Goal: Transaction & Acquisition: Subscribe to service/newsletter

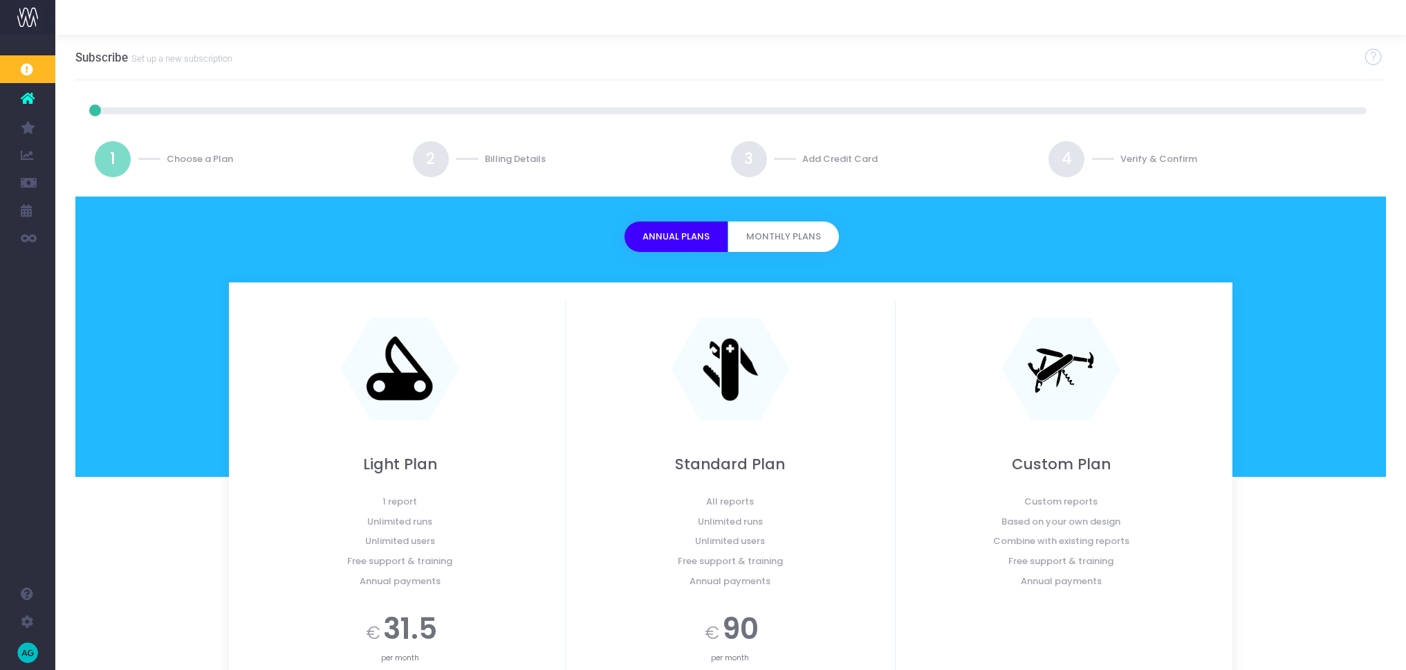
scroll to position [198, 0]
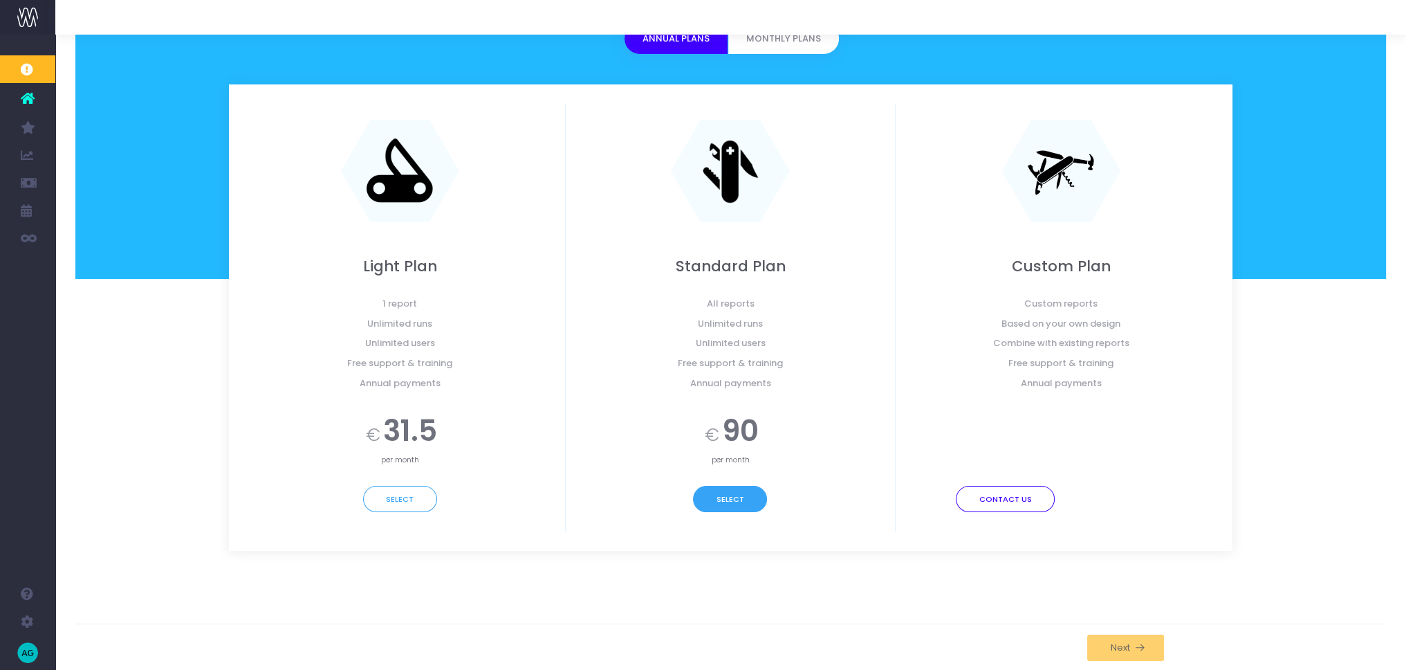
click at [730, 499] on button "Select" at bounding box center [730, 499] width 74 height 26
click at [730, 501] on button "Select" at bounding box center [730, 499] width 74 height 26
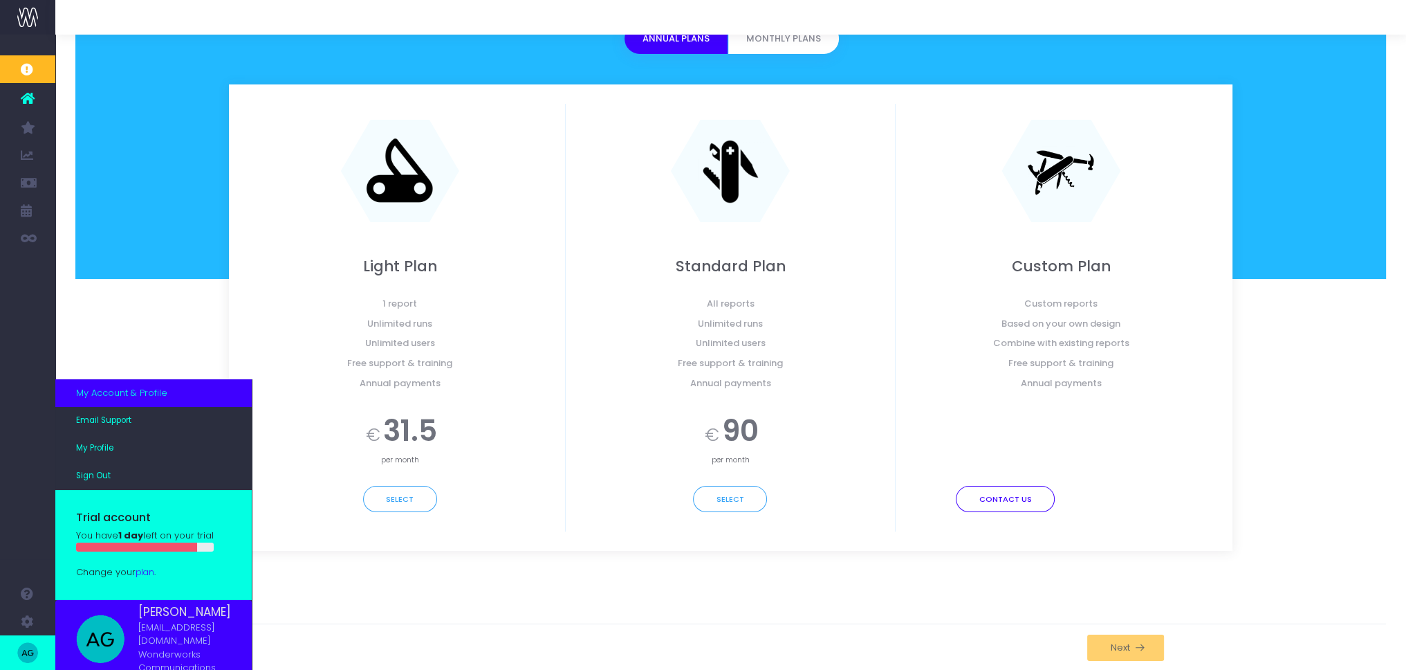
click at [142, 579] on div "Change your plan ." at bounding box center [153, 567] width 155 height 24
click at [147, 578] on link "plan" at bounding box center [145, 571] width 19 height 11
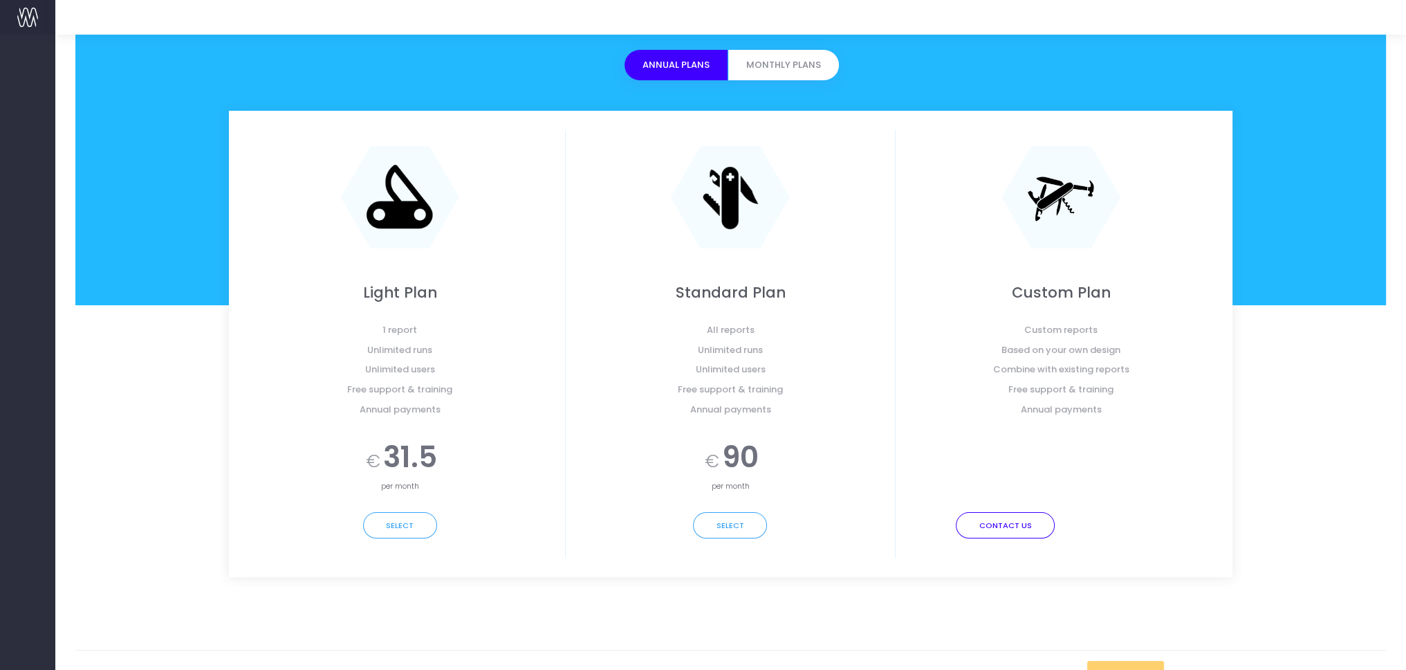
scroll to position [198, 0]
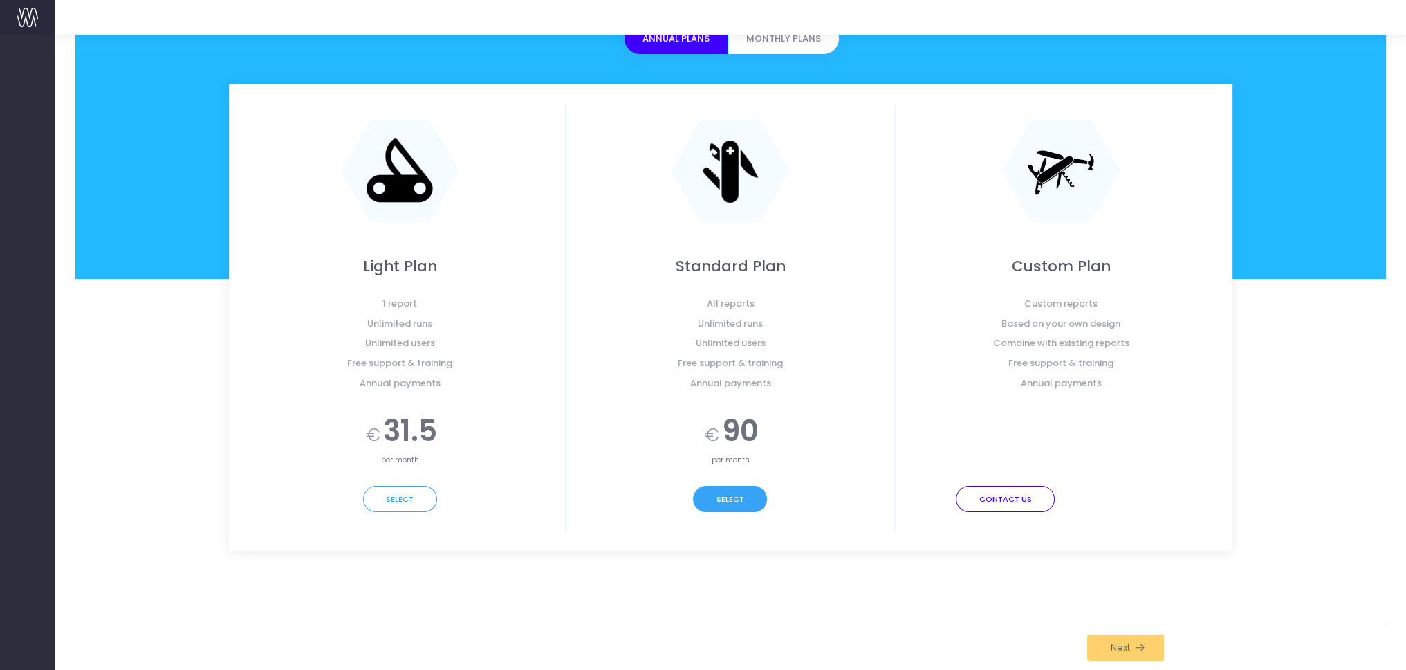
click at [724, 499] on button "Select" at bounding box center [730, 499] width 74 height 26
click at [1117, 649] on span "Next" at bounding box center [1118, 647] width 24 height 11
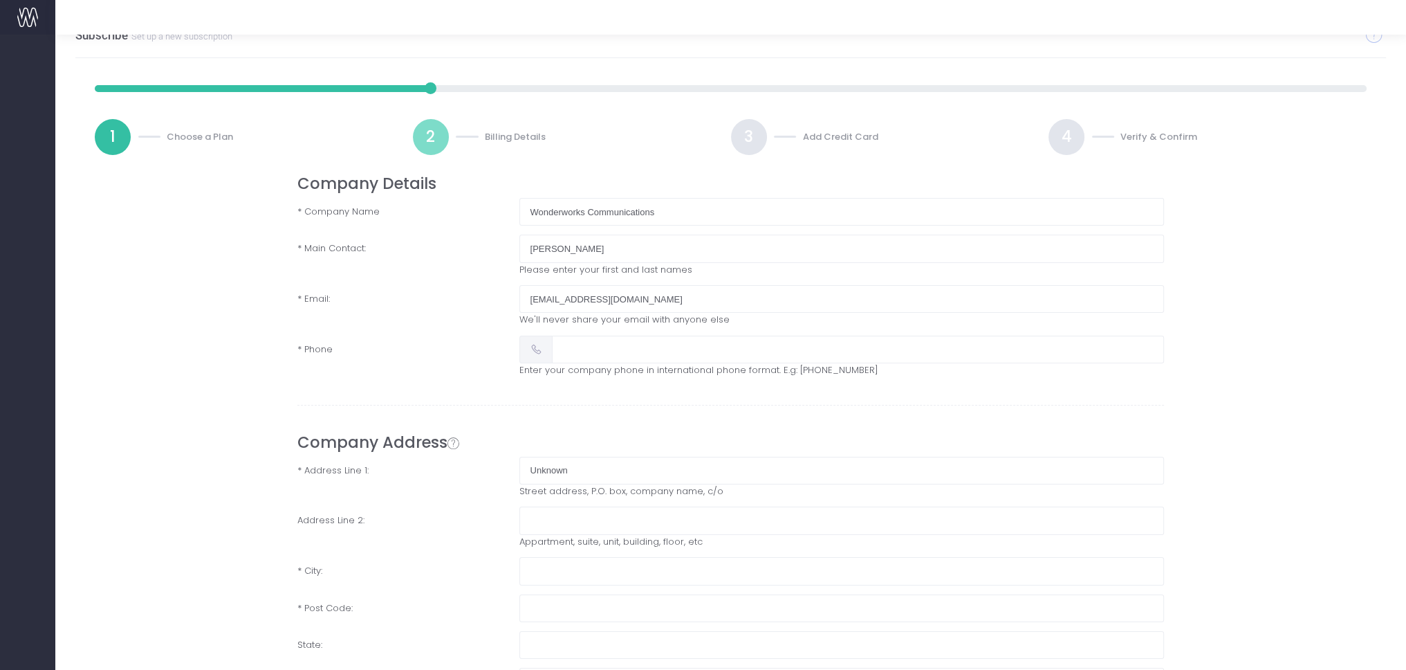
scroll to position [0, 0]
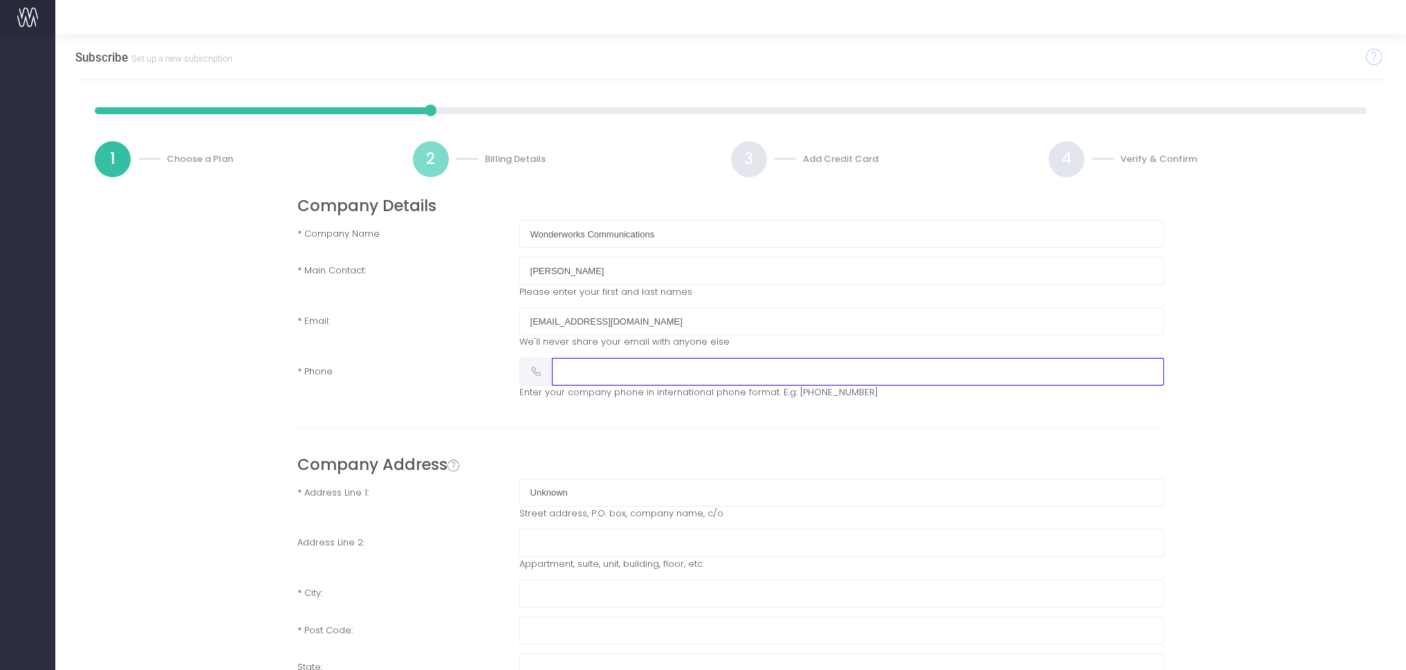
click at [570, 382] on input "text" at bounding box center [858, 372] width 612 height 28
type input "[PHONE_NUMBER]"
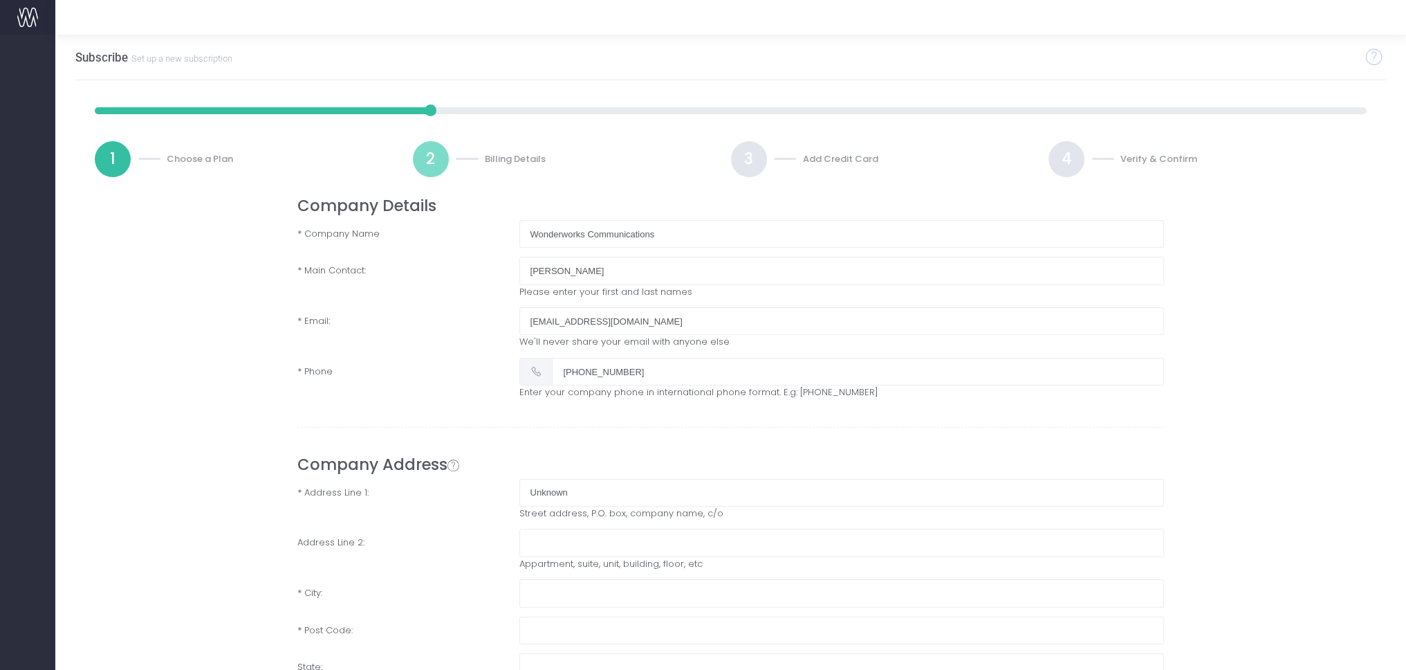
type input "fishponds"
type input "[GEOGRAPHIC_DATA]"
type input "BS165AR"
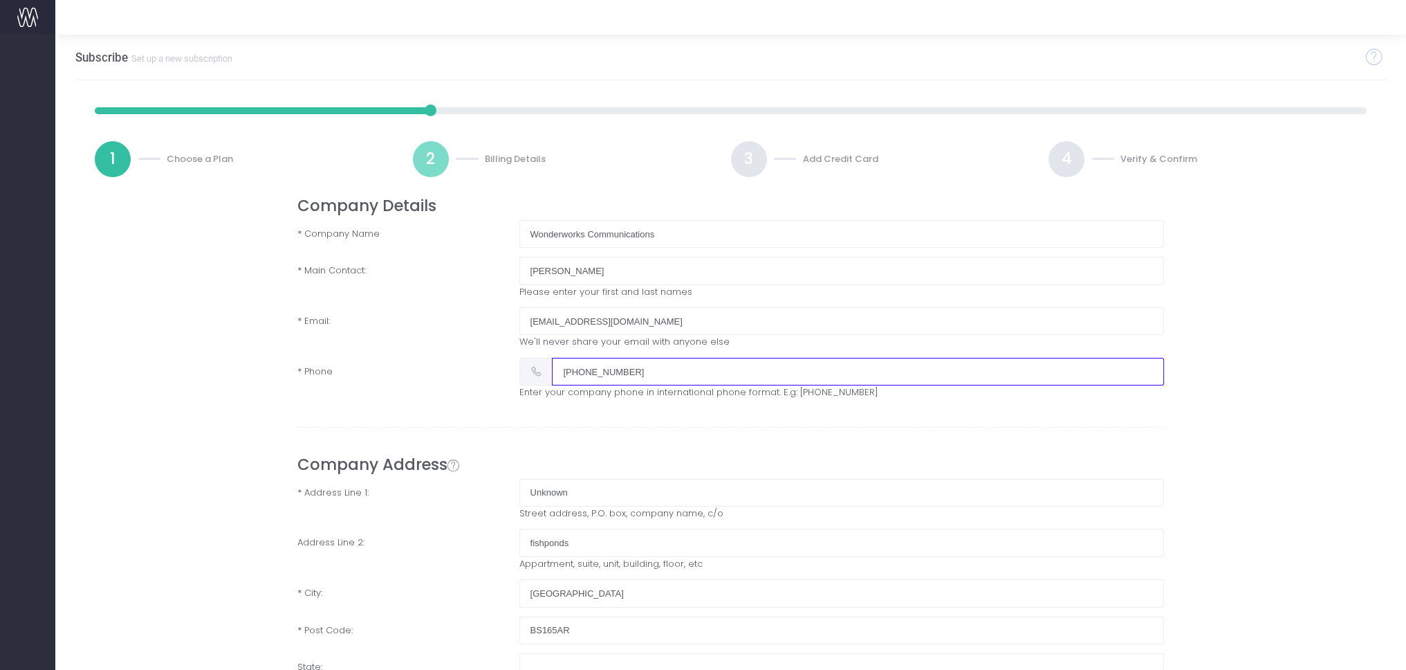
drag, startPoint x: 625, startPoint y: 380, endPoint x: 647, endPoint y: 378, distance: 22.3
click at [625, 380] on input "[PHONE_NUMBER]" at bounding box center [858, 372] width 612 height 28
drag, startPoint x: 655, startPoint y: 373, endPoint x: 375, endPoint y: 362, distance: 280.3
click at [384, 362] on div "* Phone [PHONE_NUMBER] Enter your company phone in international phone format. …" at bounding box center [731, 378] width 888 height 41
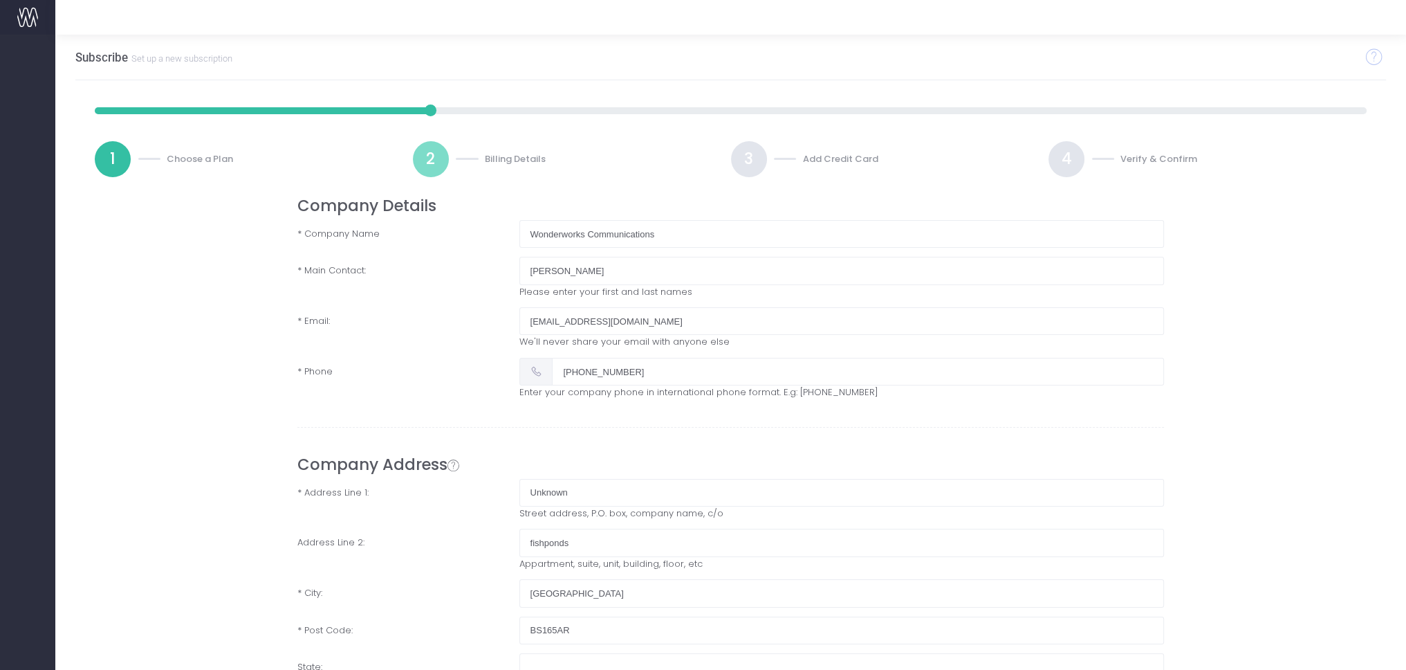
drag, startPoint x: 573, startPoint y: 507, endPoint x: 574, endPoint y: 544, distance: 36.7
click at [573, 507] on span "Street address, P.O. box, company name, c/o" at bounding box center [621, 513] width 204 height 14
drag, startPoint x: 574, startPoint y: 544, endPoint x: 360, endPoint y: 517, distance: 215.4
click at [371, 518] on div "Company Address * Address Line 1: Unknown Street address, P.O. box, company nam…" at bounding box center [730, 586] width 867 height 263
click at [578, 483] on input "Unknown" at bounding box center [841, 493] width 645 height 28
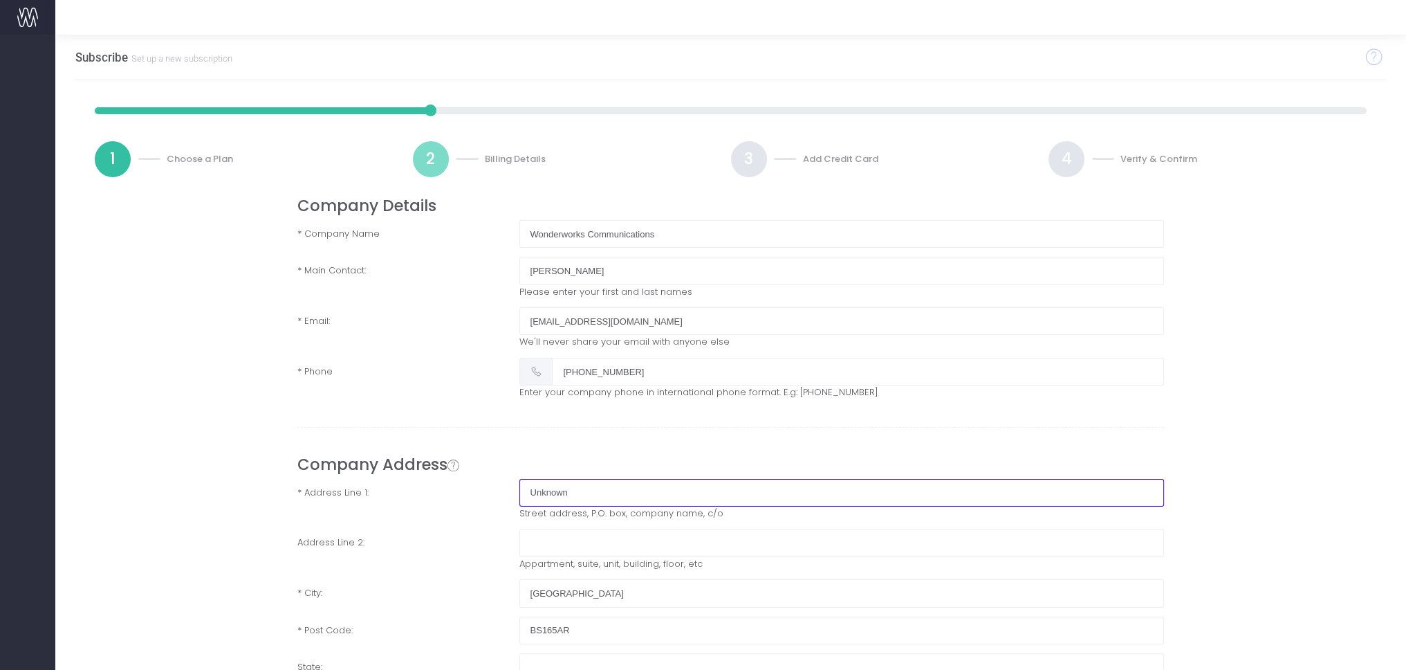
drag, startPoint x: 611, startPoint y: 493, endPoint x: 352, endPoint y: 477, distance: 259.2
click at [355, 477] on div "Company Address * Address Line 1: Unknown Street address, P.O. box, company nam…" at bounding box center [730, 586] width 867 height 263
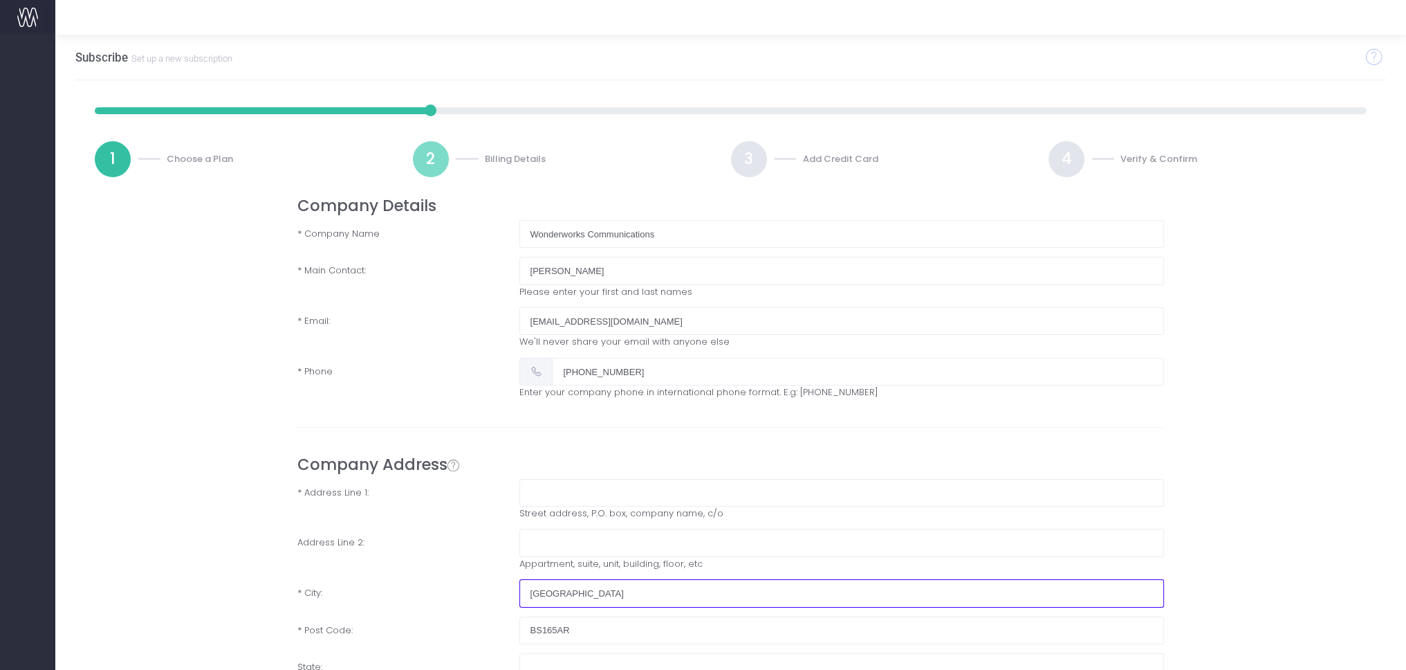
drag, startPoint x: 505, startPoint y: 578, endPoint x: 392, endPoint y: 578, distance: 112.7
click at [409, 579] on div "* City: [GEOGRAPHIC_DATA]" at bounding box center [731, 593] width 888 height 28
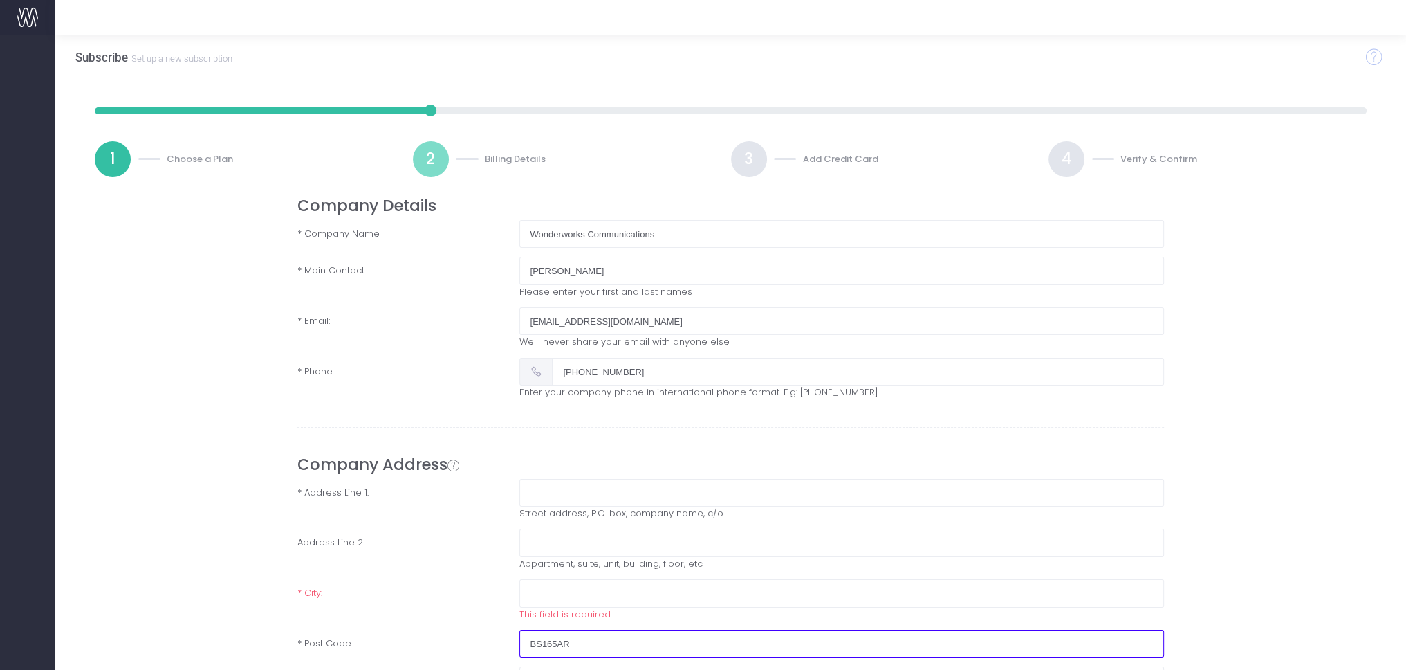
drag, startPoint x: 578, startPoint y: 634, endPoint x: 322, endPoint y: 633, distance: 255.2
click at [337, 633] on div "* Post Code: BS165AR" at bounding box center [731, 643] width 888 height 28
drag, startPoint x: 545, startPoint y: 488, endPoint x: 556, endPoint y: 489, distance: 11.2
click at [548, 486] on input "text" at bounding box center [841, 493] width 645 height 28
type input "[GEOGRAPHIC_DATA], [STREET_ADDRESS]"
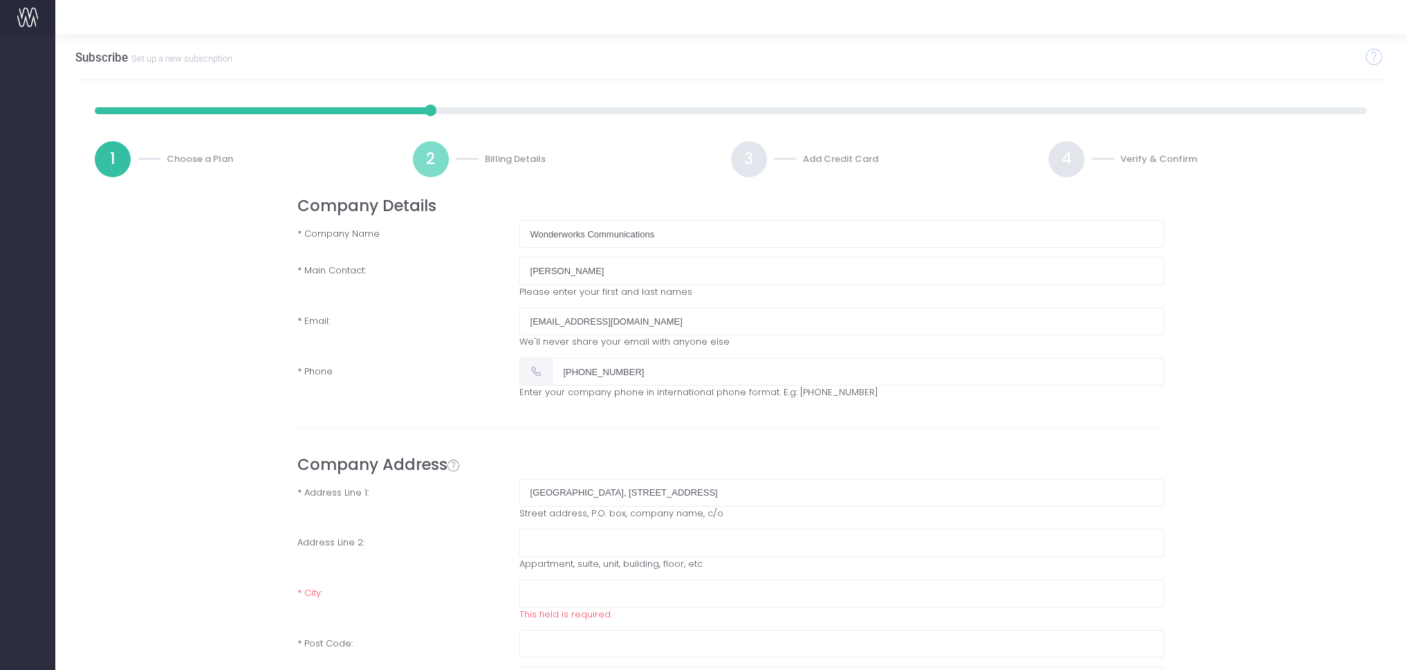
type input "[GEOGRAPHIC_DATA]"
type input "WC1A 2TH"
type input "[GEOGRAPHIC_DATA]"
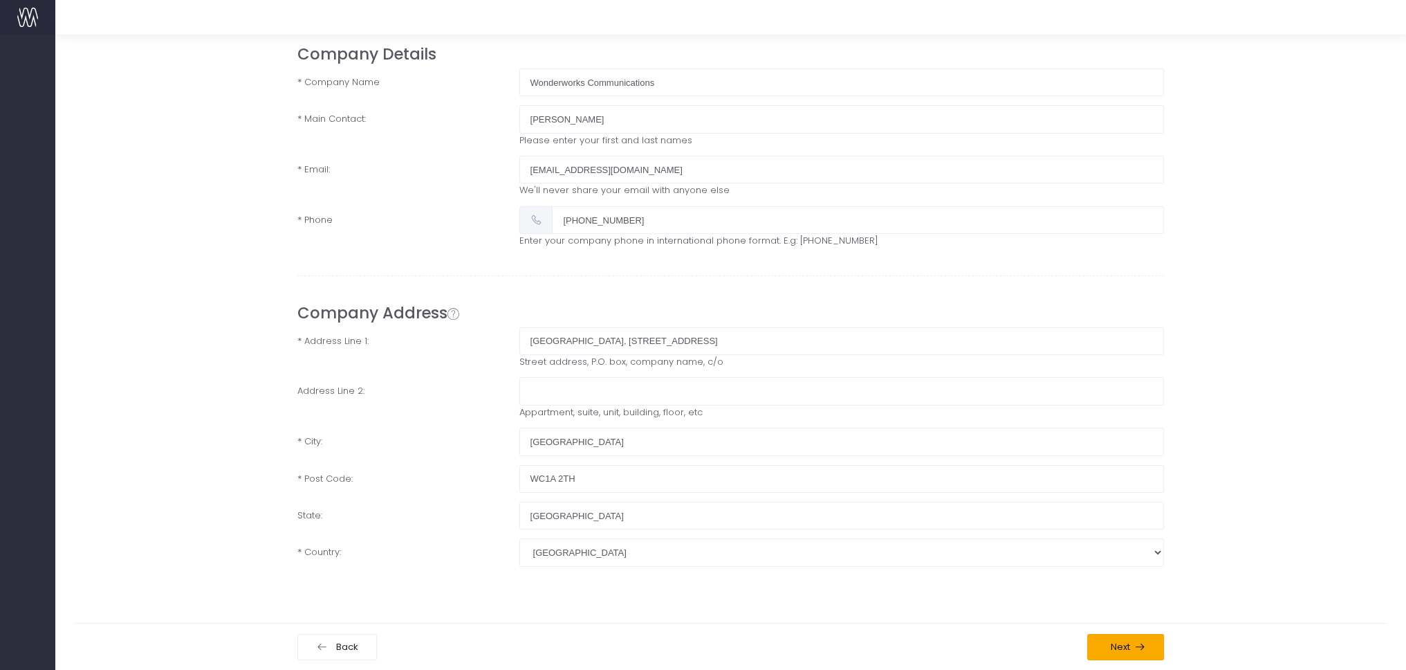
click at [1132, 645] on span "Next" at bounding box center [1126, 646] width 40 height 11
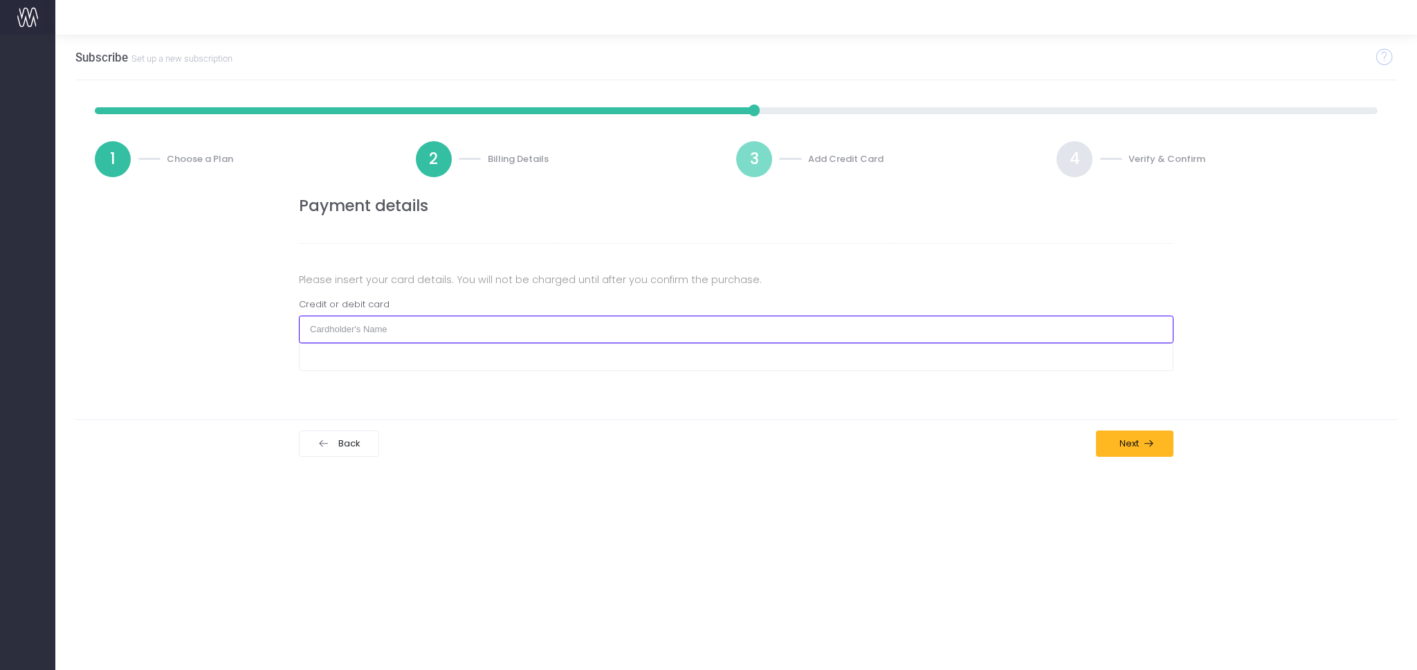
click at [393, 333] on input "text" at bounding box center [736, 329] width 874 height 28
click at [429, 328] on input "text" at bounding box center [736, 329] width 874 height 28
type input "[PERSON_NAME]"
click at [398, 348] on div at bounding box center [736, 357] width 874 height 28
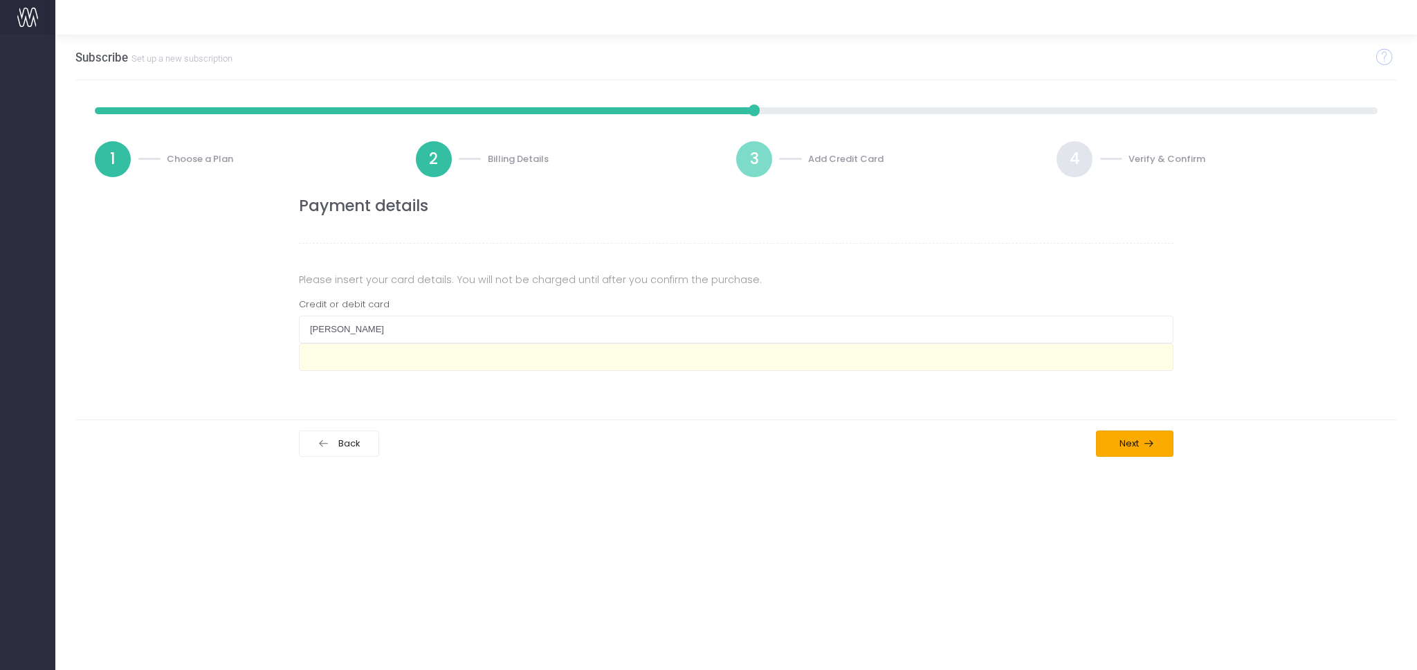
click at [1118, 439] on span "Next" at bounding box center [1126, 443] width 24 height 11
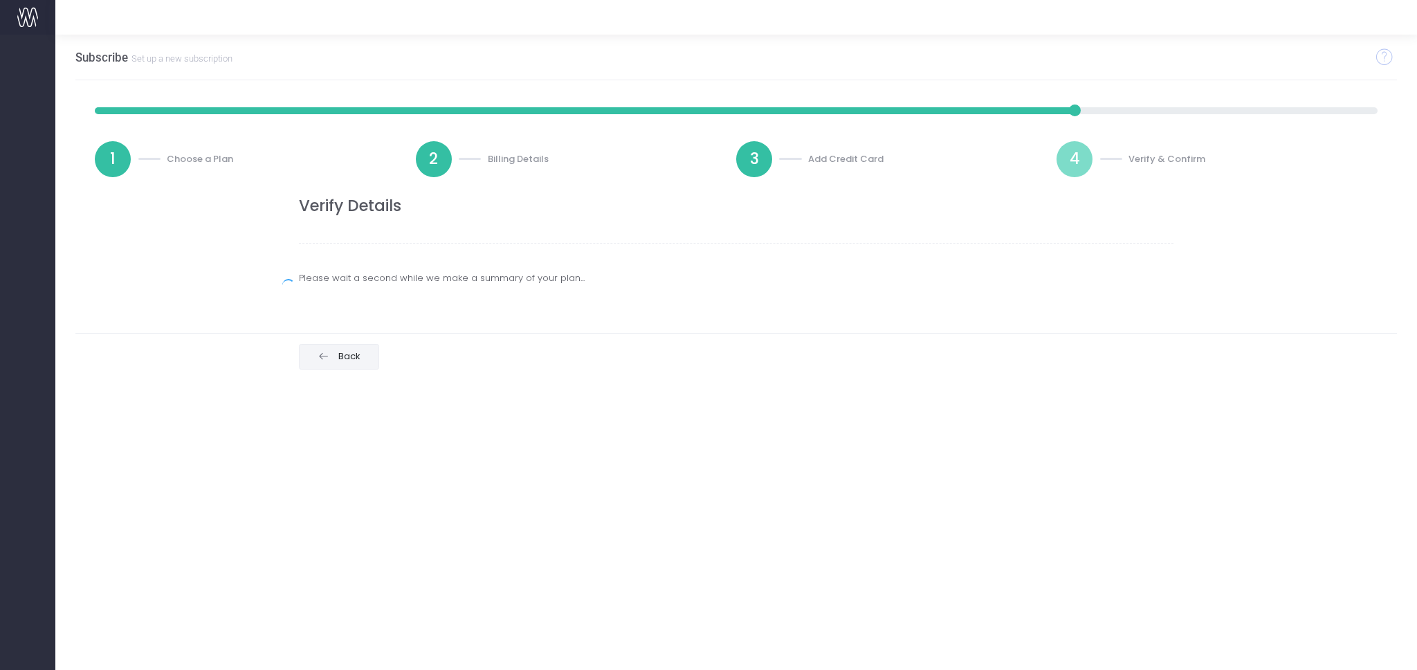
click at [332, 362] on button "Back" at bounding box center [339, 357] width 80 height 26
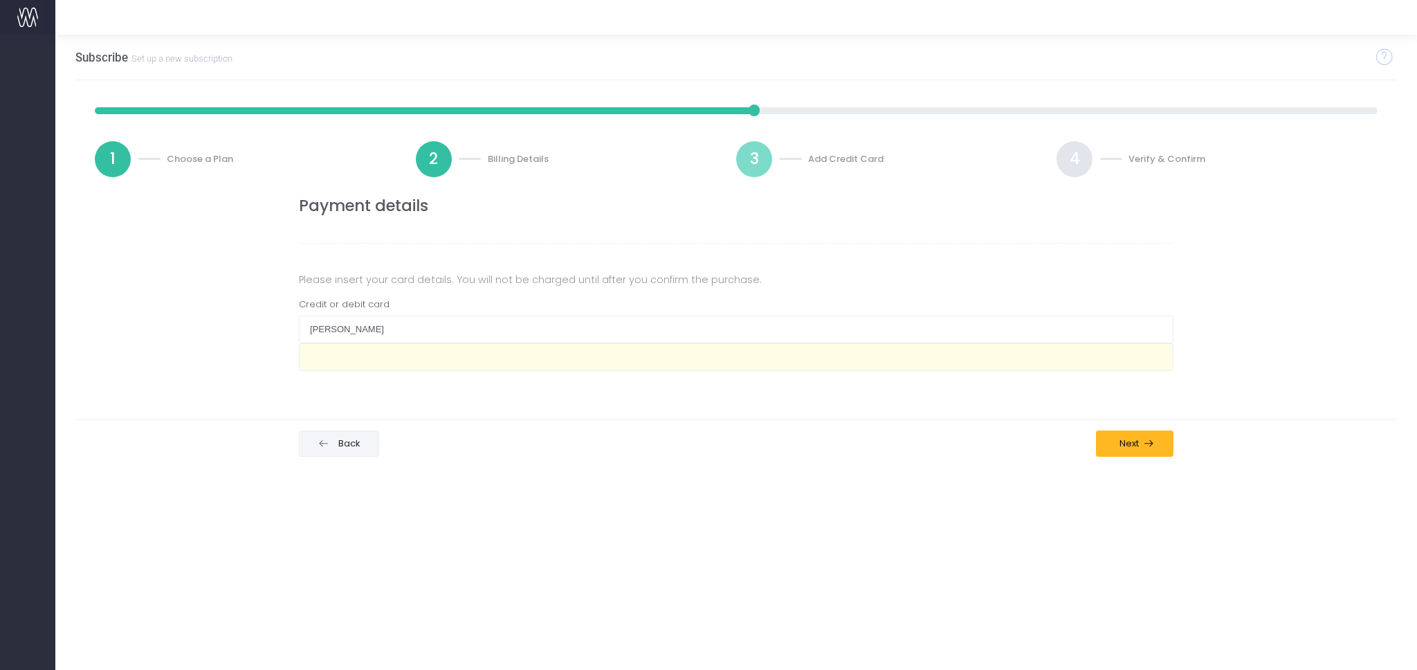
click at [333, 452] on button "Back" at bounding box center [339, 443] width 80 height 26
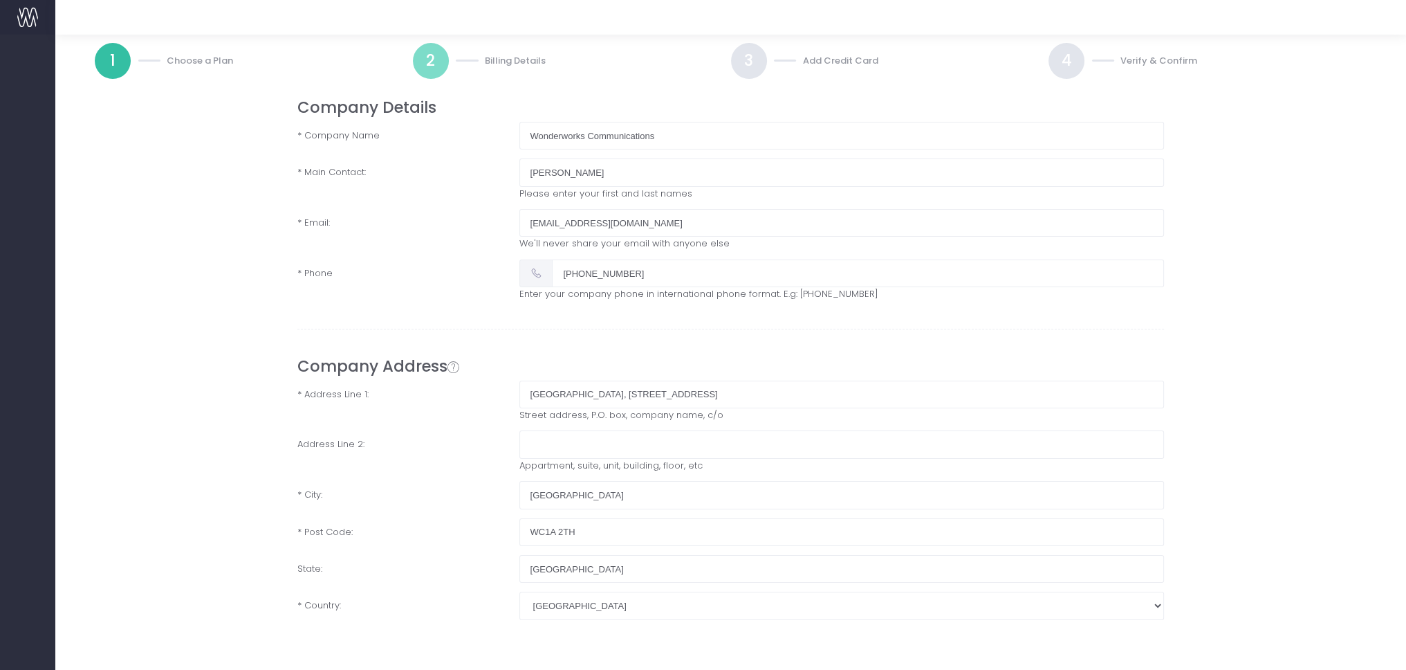
scroll to position [151, 0]
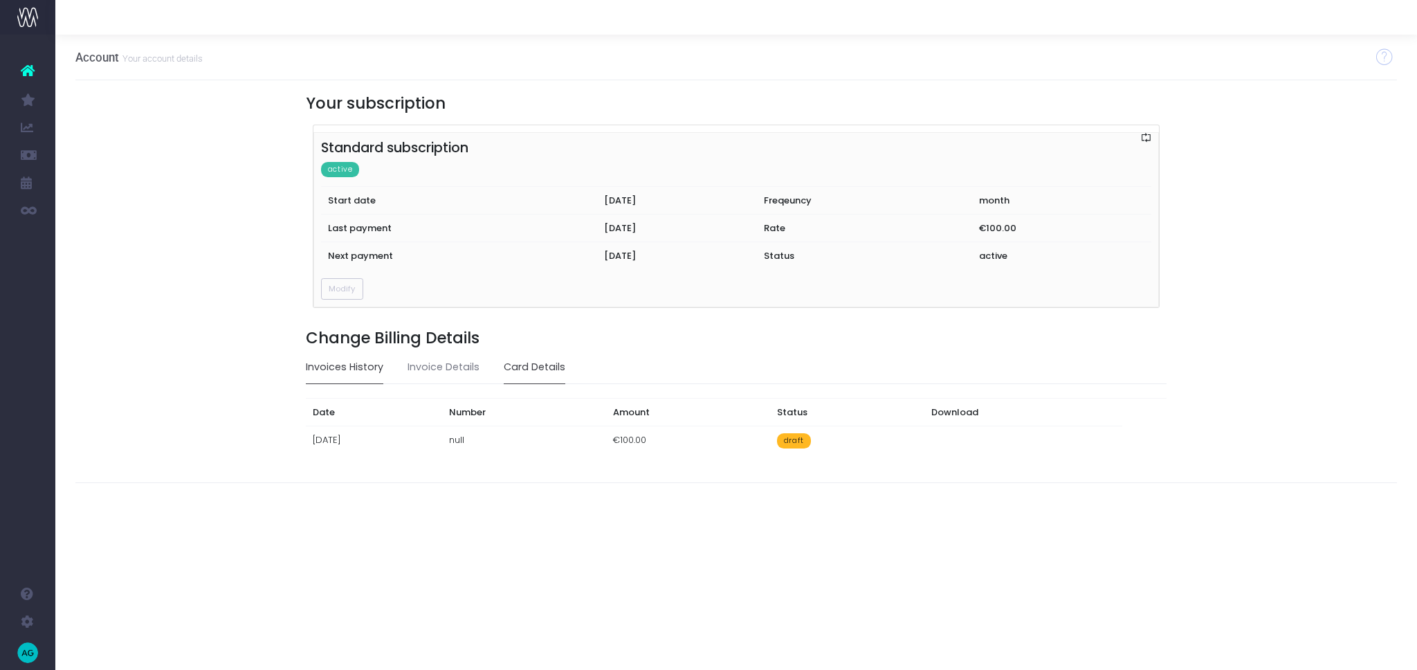
click at [523, 367] on link "Card Details" at bounding box center [535, 367] width 62 height 32
click at [737, 455] on button "Add Card" at bounding box center [737, 466] width 66 height 28
type input "[PERSON_NAME]"
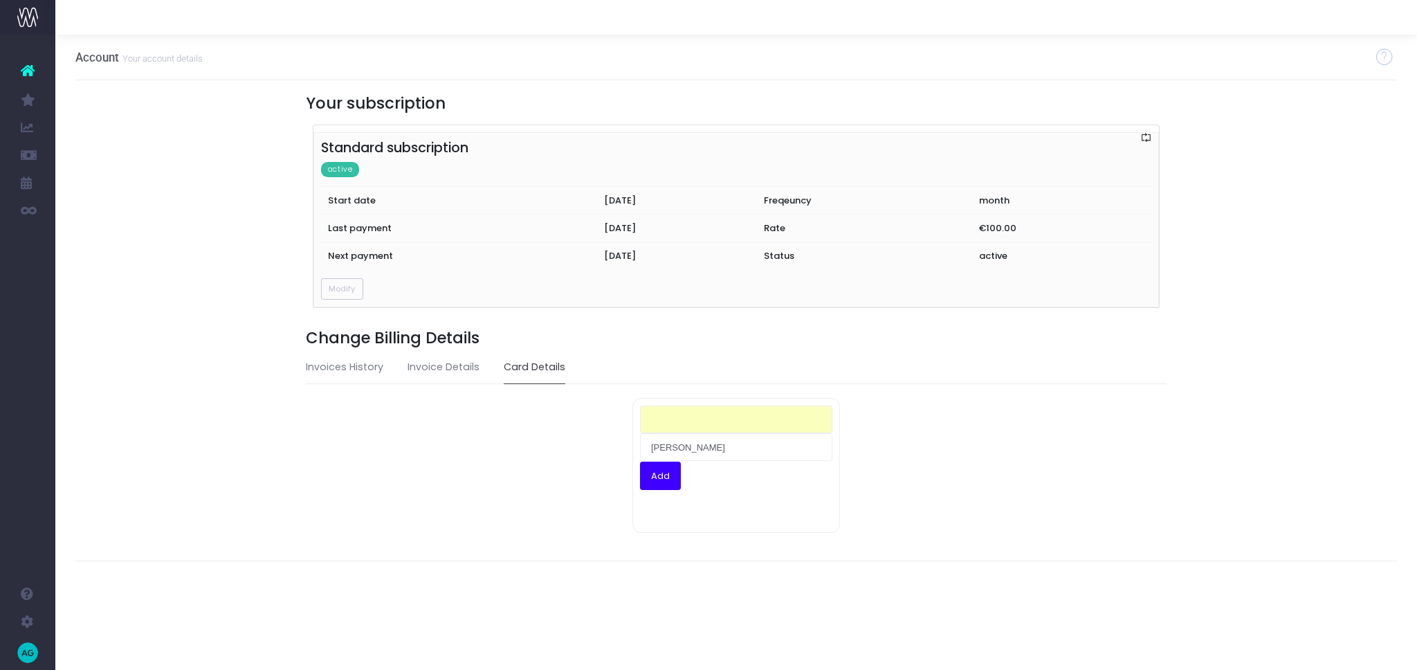
click at [657, 478] on button "Add" at bounding box center [660, 475] width 41 height 28
